Goal: Information Seeking & Learning: Find specific fact

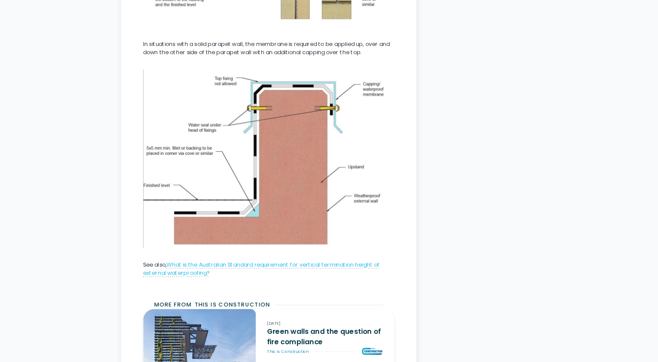
scroll to position [1344, 0]
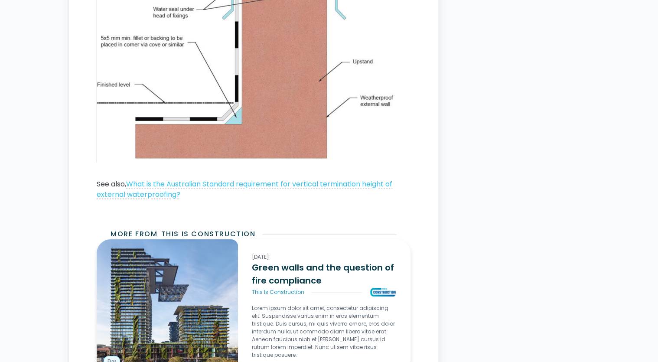
scroll to position [1284, 0]
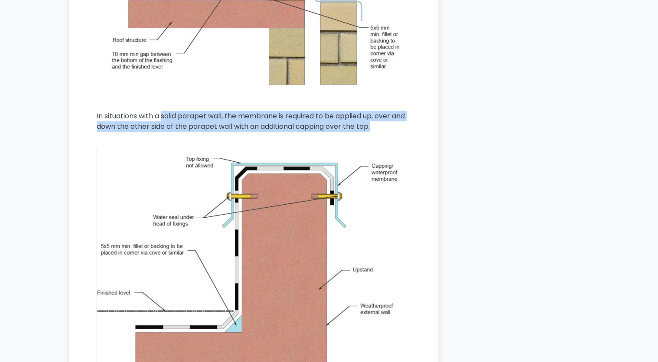
drag, startPoint x: 163, startPoint y: 117, endPoint x: 408, endPoint y: 124, distance: 244.7
click at [408, 124] on p "In situations with a solid parapet wall, the membrane is required to be applied…" at bounding box center [254, 121] width 314 height 21
copy p "solid parapet wall, the membrane is required to be applied up, over and down th…"
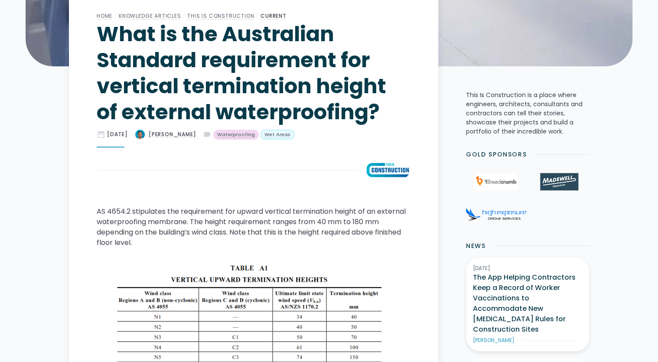
scroll to position [208, 0]
